Goal: Check status

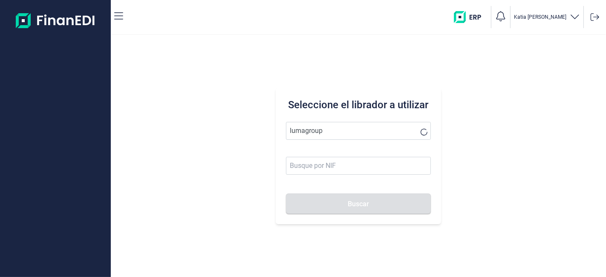
click at [286, 194] on button "Buscar" at bounding box center [358, 204] width 145 height 20
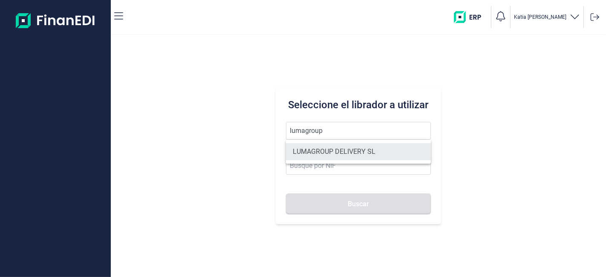
click at [340, 148] on li "LUMAGROUP DELIVERY SL" at bounding box center [358, 151] width 145 height 17
type input "LUMAGROUP DELIVERY SL"
type input "B86582939"
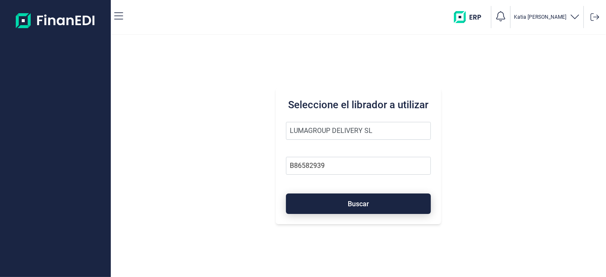
click at [341, 201] on button "Buscar" at bounding box center [358, 204] width 145 height 20
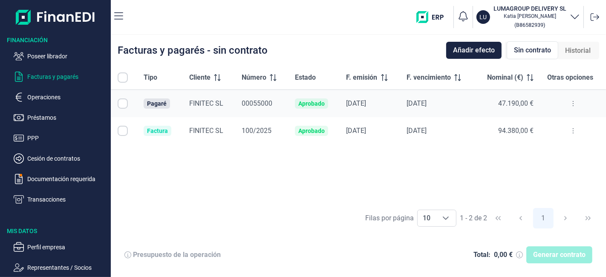
checkbox input "true"
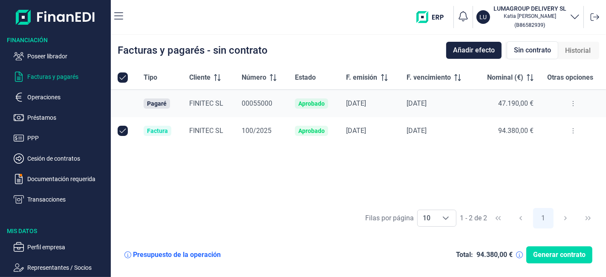
click at [571, 104] on button at bounding box center [573, 104] width 15 height 14
click at [548, 124] on span "Ver detalle del pagaré" at bounding box center [533, 125] width 57 height 9
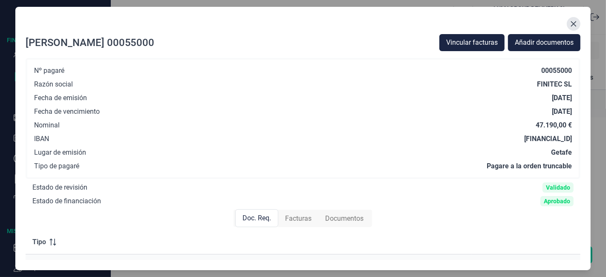
click at [579, 21] on button "Close" at bounding box center [574, 24] width 14 height 14
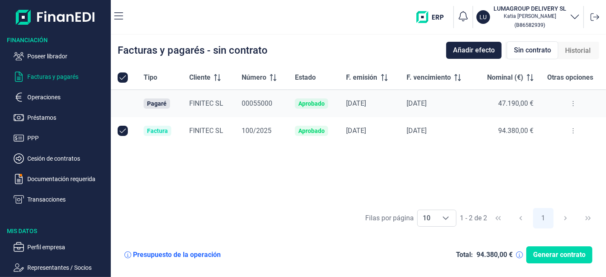
click at [529, 46] on span "Sin contrato" at bounding box center [532, 50] width 37 height 10
click at [524, 55] on div "Sin contrato" at bounding box center [533, 50] width 52 height 18
click at [577, 103] on button at bounding box center [573, 104] width 15 height 14
click at [537, 122] on span "Ver detalle del pagaré" at bounding box center [533, 125] width 57 height 9
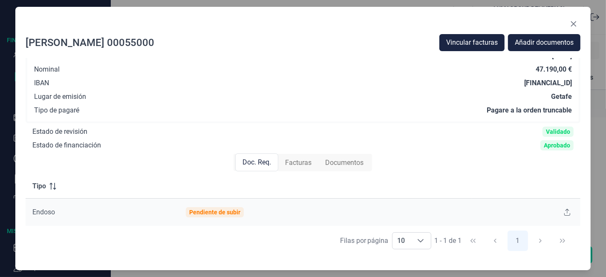
scroll to position [121, 0]
